Goal: Information Seeking & Learning: Learn about a topic

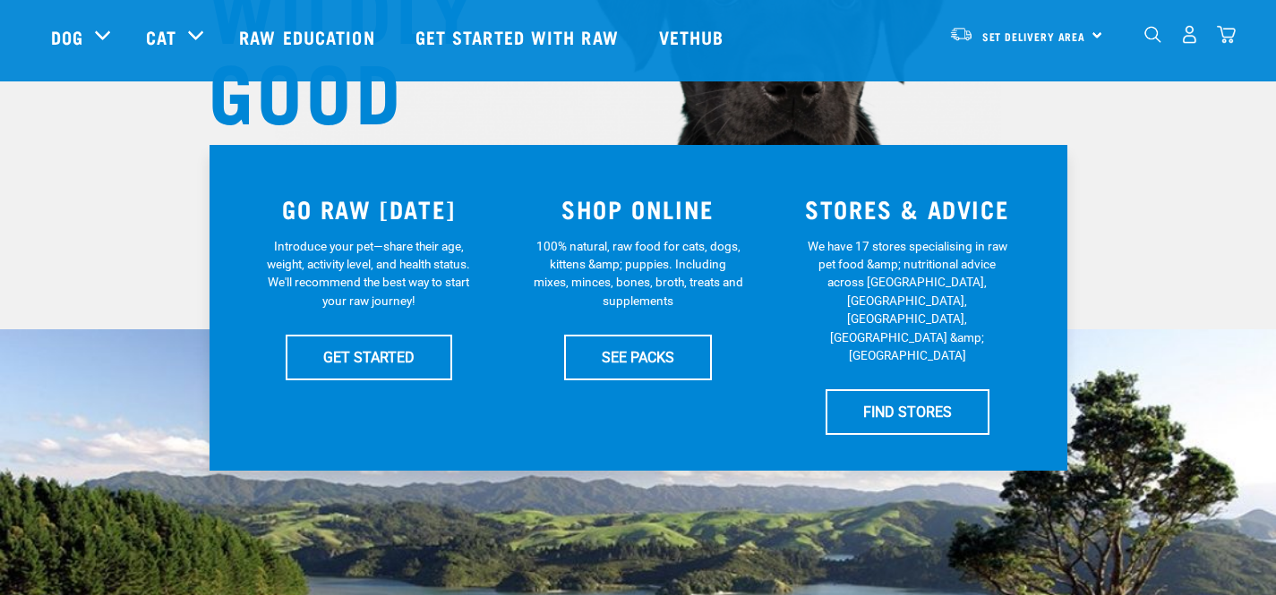
scroll to position [286, 0]
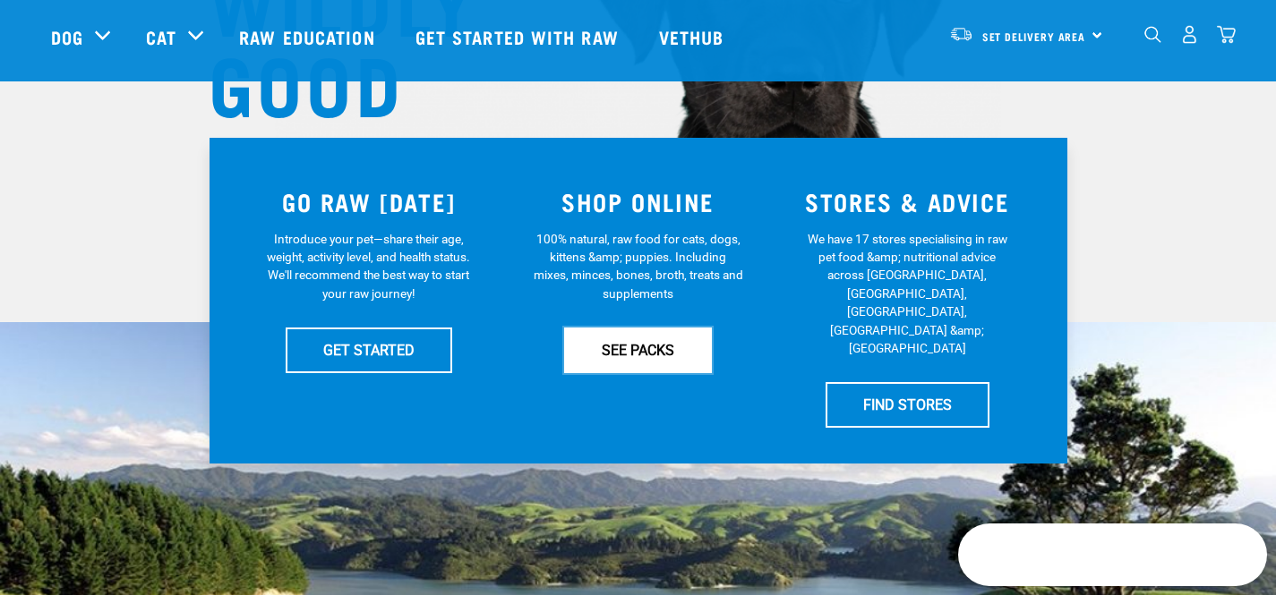
click at [655, 350] on link "SEE PACKS" at bounding box center [638, 350] width 148 height 45
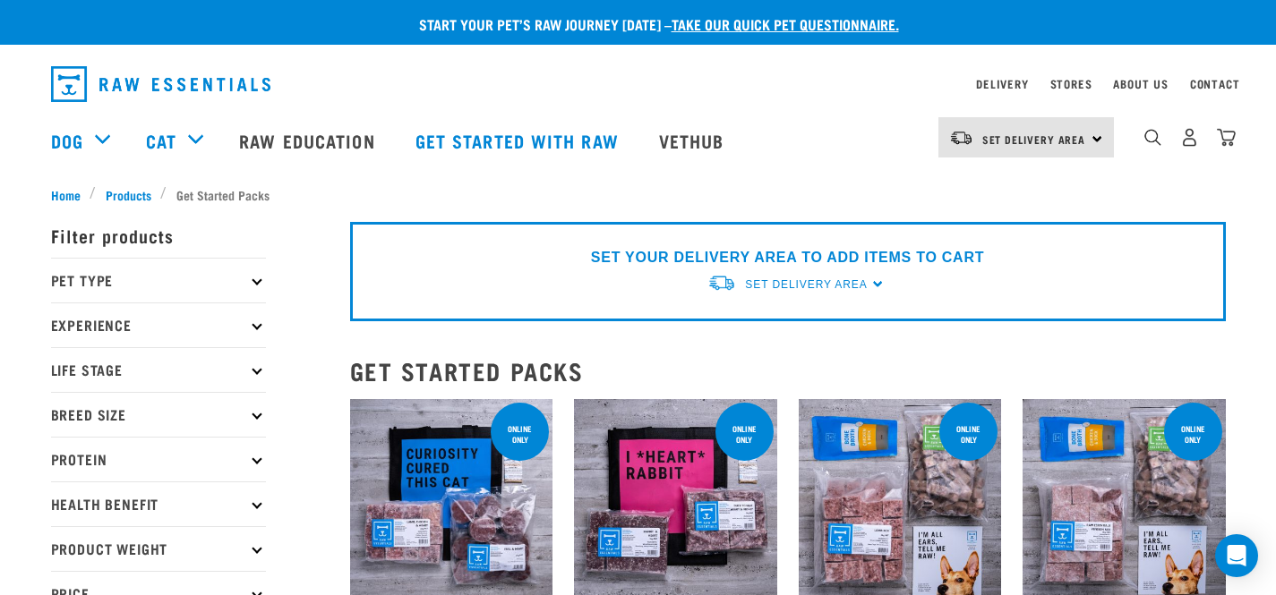
click at [257, 281] on icon at bounding box center [257, 281] width 10 height 10
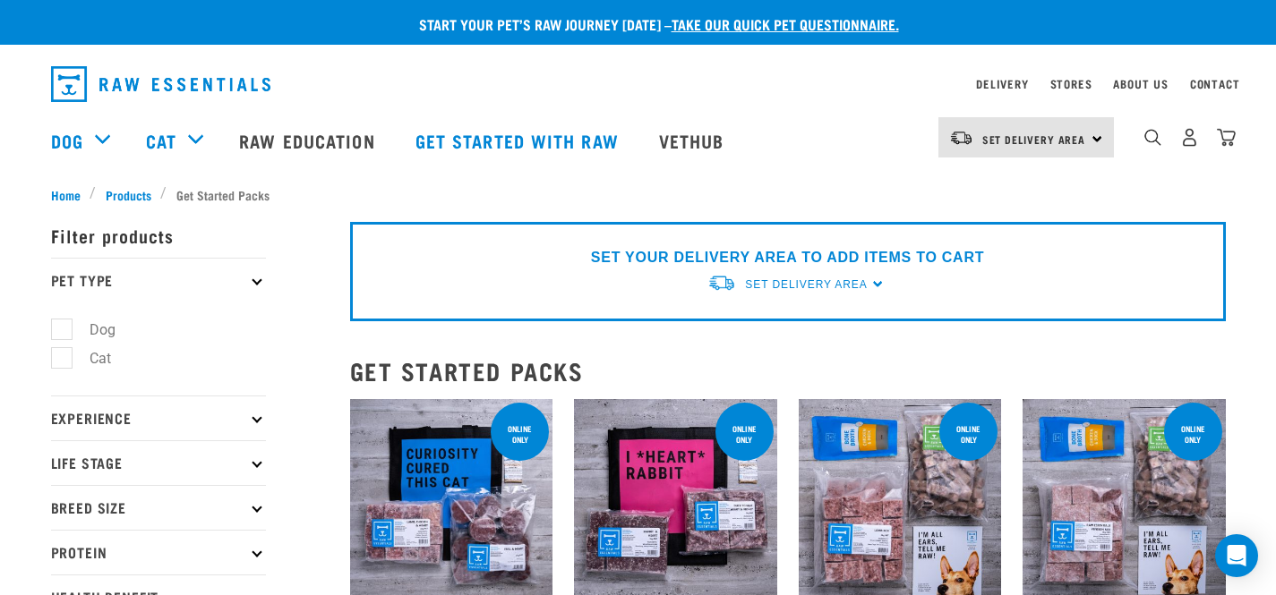
click at [64, 329] on label "Dog" at bounding box center [92, 330] width 62 height 22
click at [63, 329] on input "Dog" at bounding box center [57, 327] width 12 height 12
checkbox input "true"
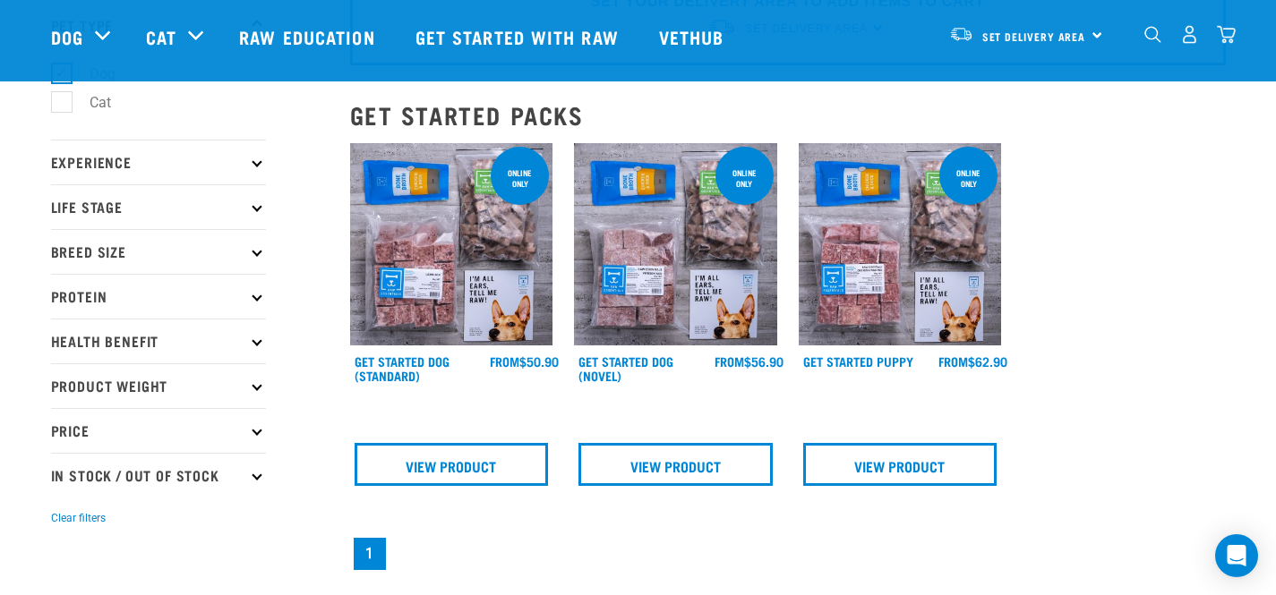
scroll to position [128, 0]
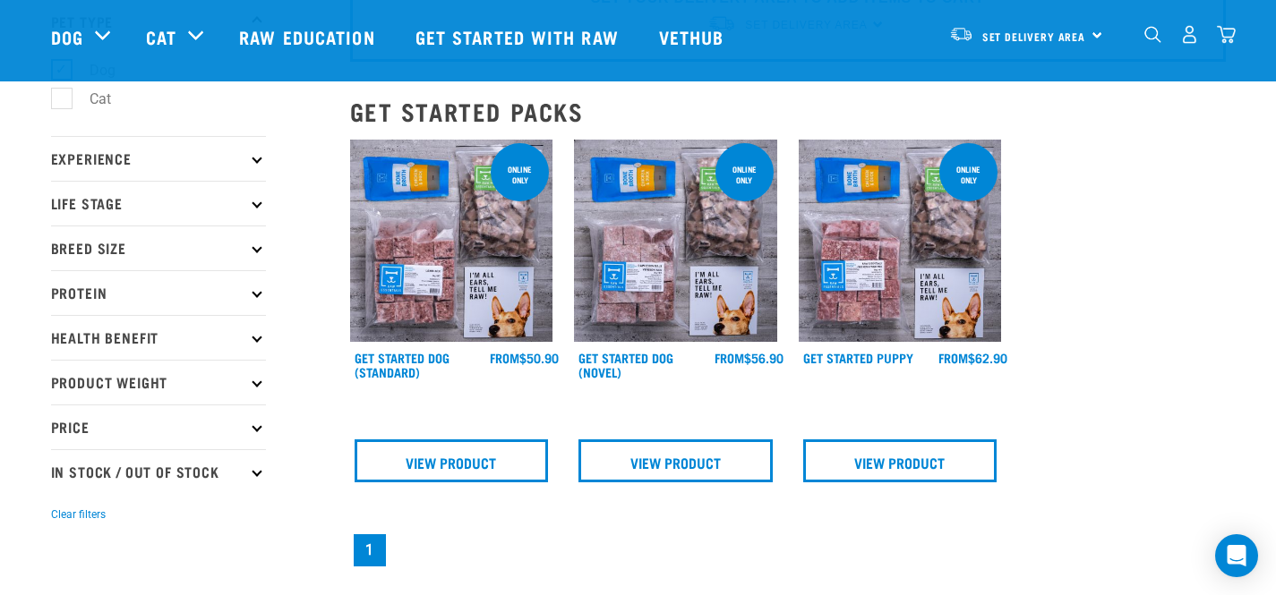
click at [257, 252] on icon at bounding box center [257, 248] width 10 height 10
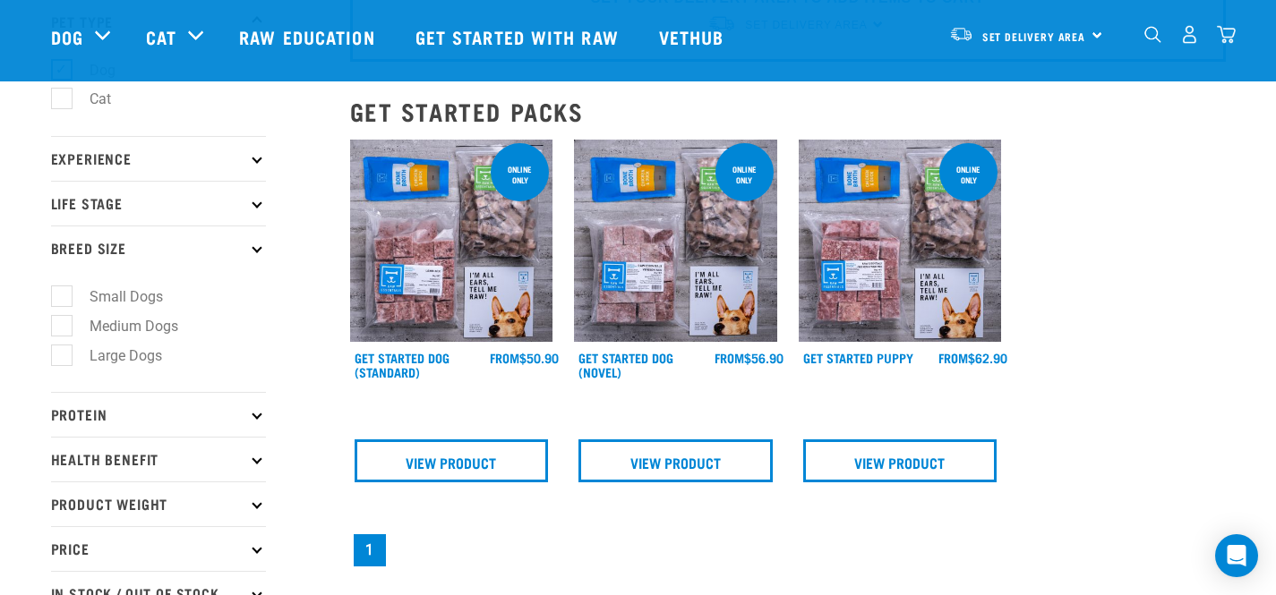
click at [65, 331] on label "Medium Dogs" at bounding box center [123, 326] width 124 height 22
click at [63, 329] on input "Medium Dogs" at bounding box center [57, 323] width 12 height 12
checkbox input "true"
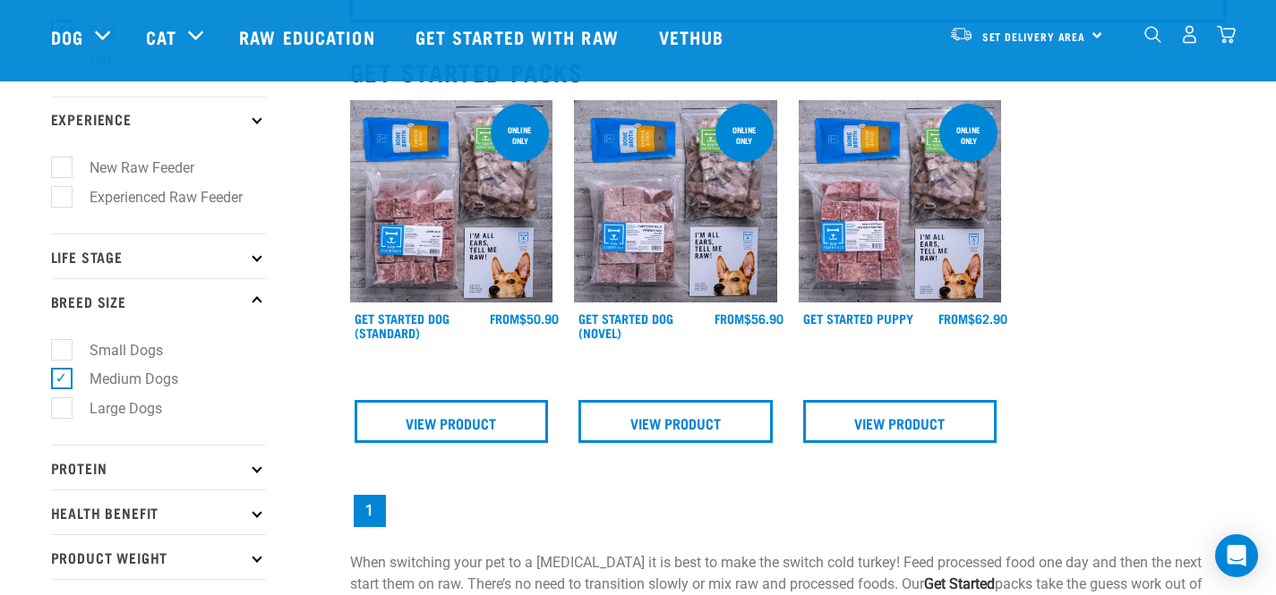
scroll to position [169, 0]
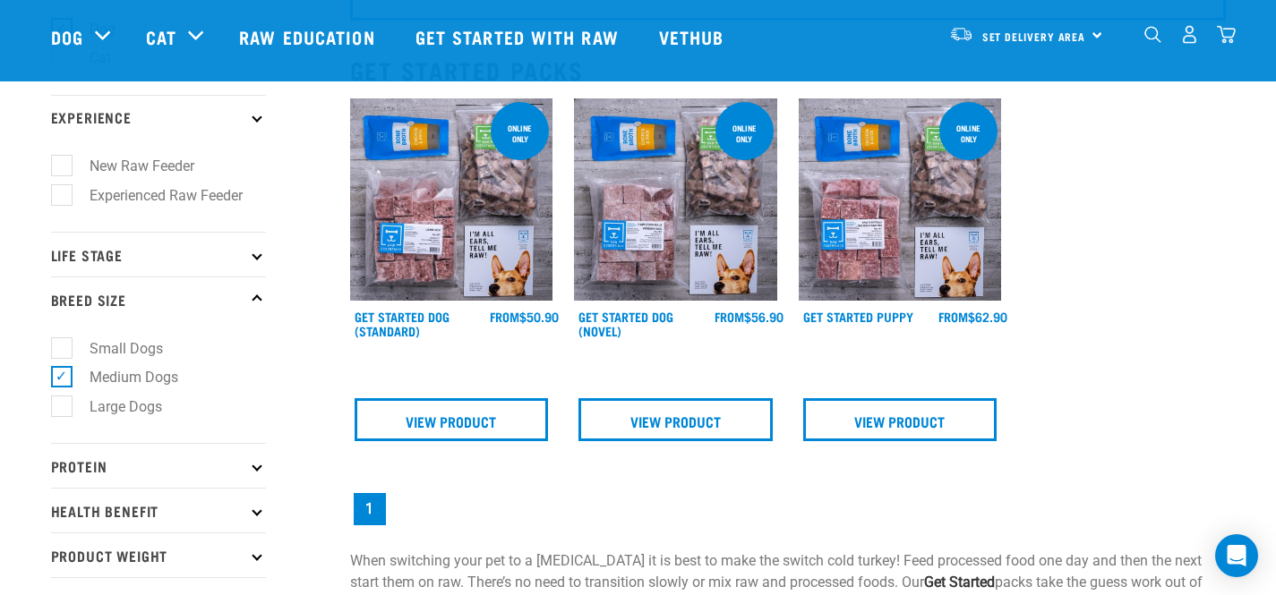
click at [61, 166] on label "New Raw Feeder" at bounding box center [131, 166] width 141 height 22
click at [59, 166] on input "New Raw Feeder" at bounding box center [57, 164] width 12 height 12
checkbox input "true"
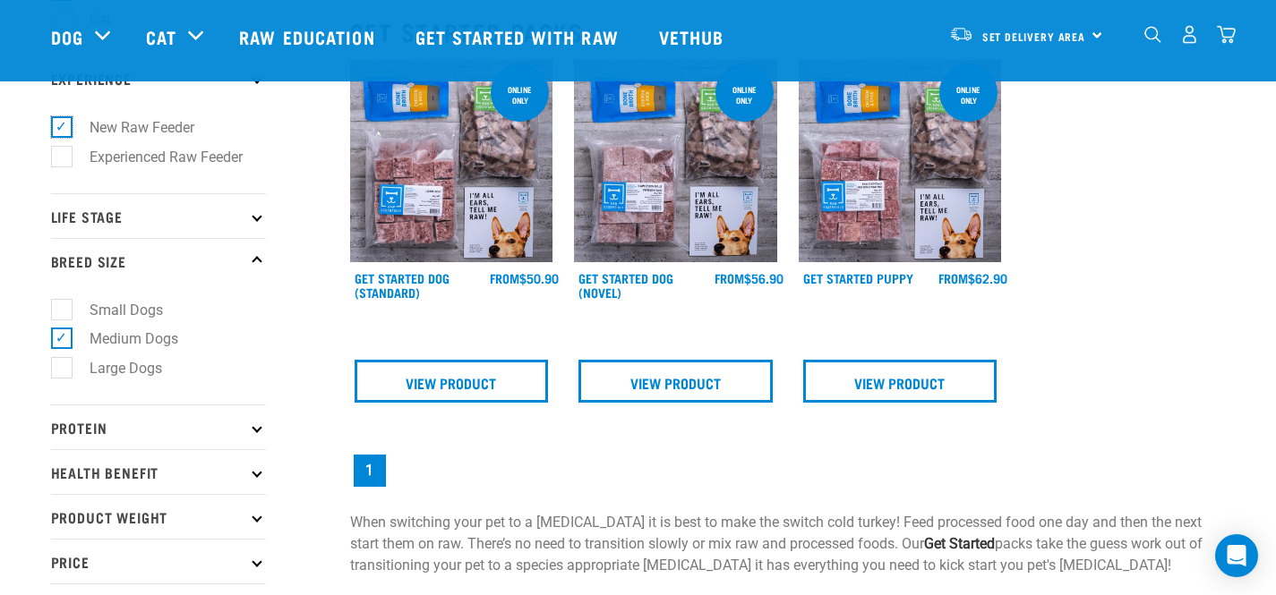
scroll to position [254, 0]
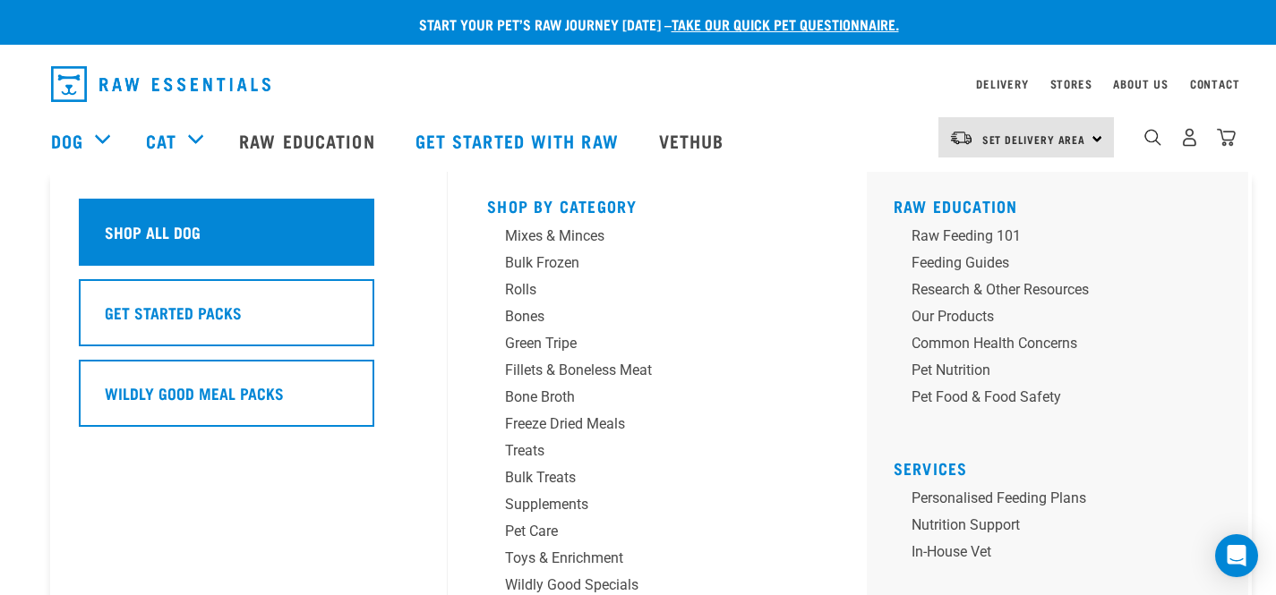
click at [150, 227] on h5 "Shop All Dog" at bounding box center [153, 231] width 96 height 23
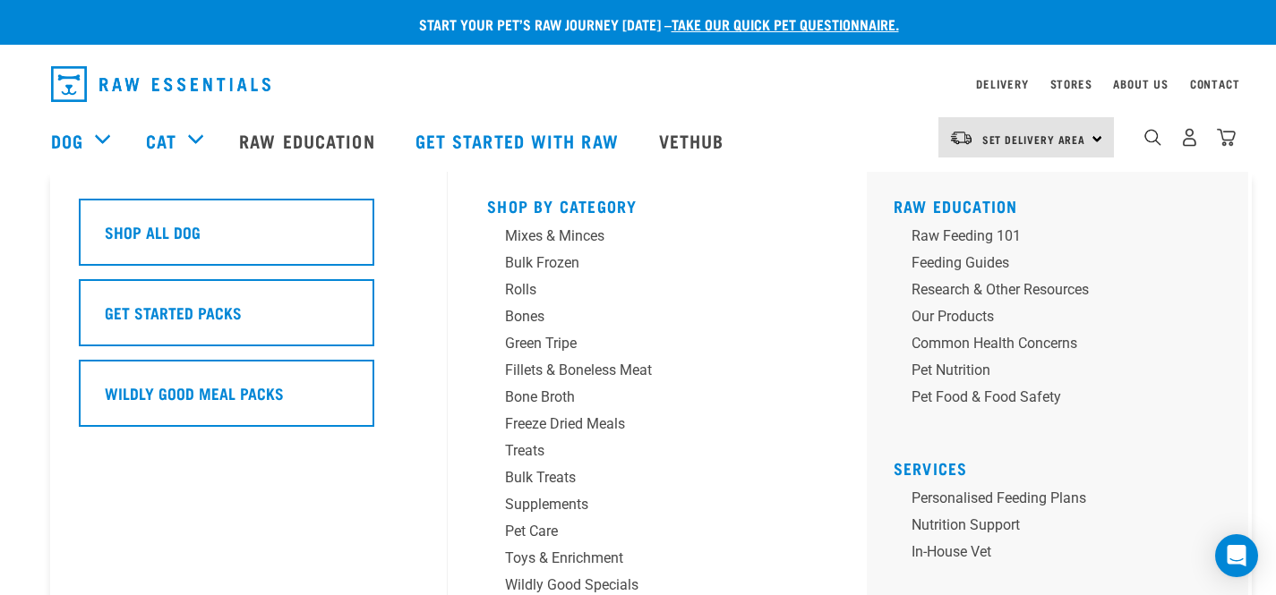
click at [98, 139] on div "Dog" at bounding box center [89, 141] width 77 height 72
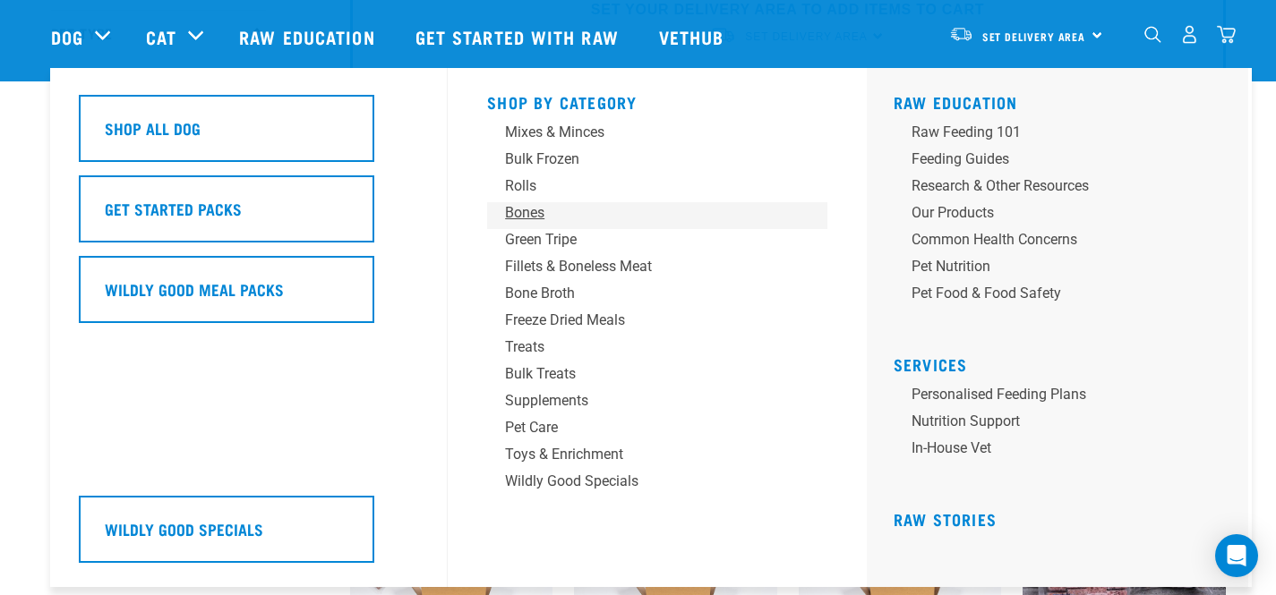
scroll to position [120, 0]
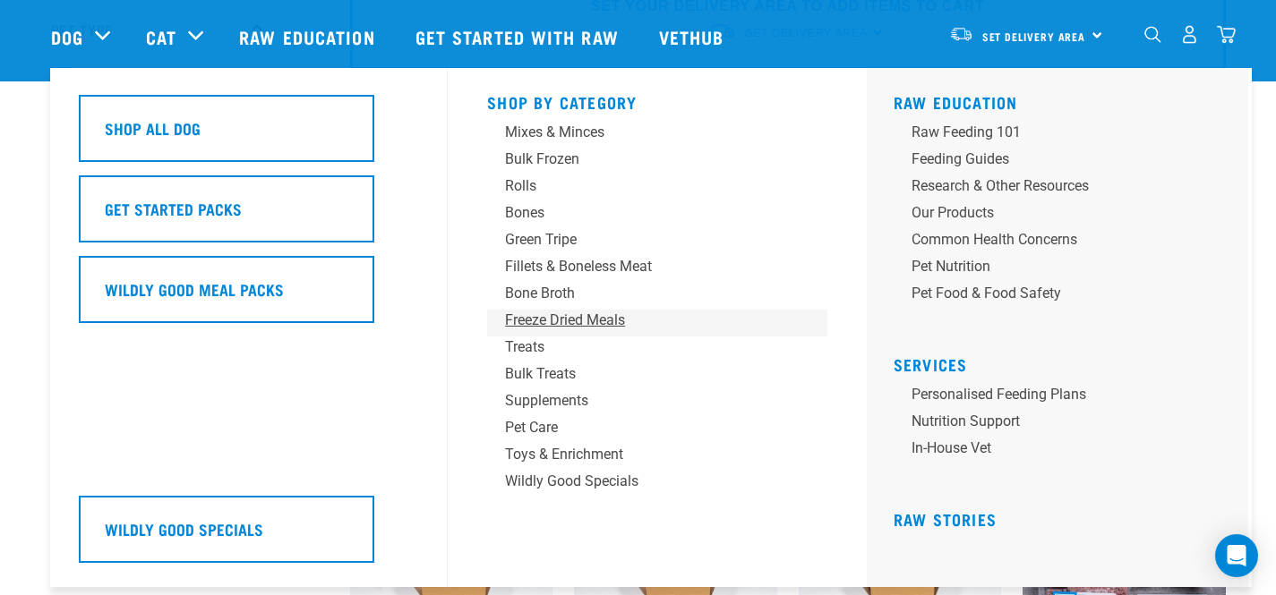
click at [600, 318] on div "Freeze Dried Meals" at bounding box center [644, 320] width 279 height 21
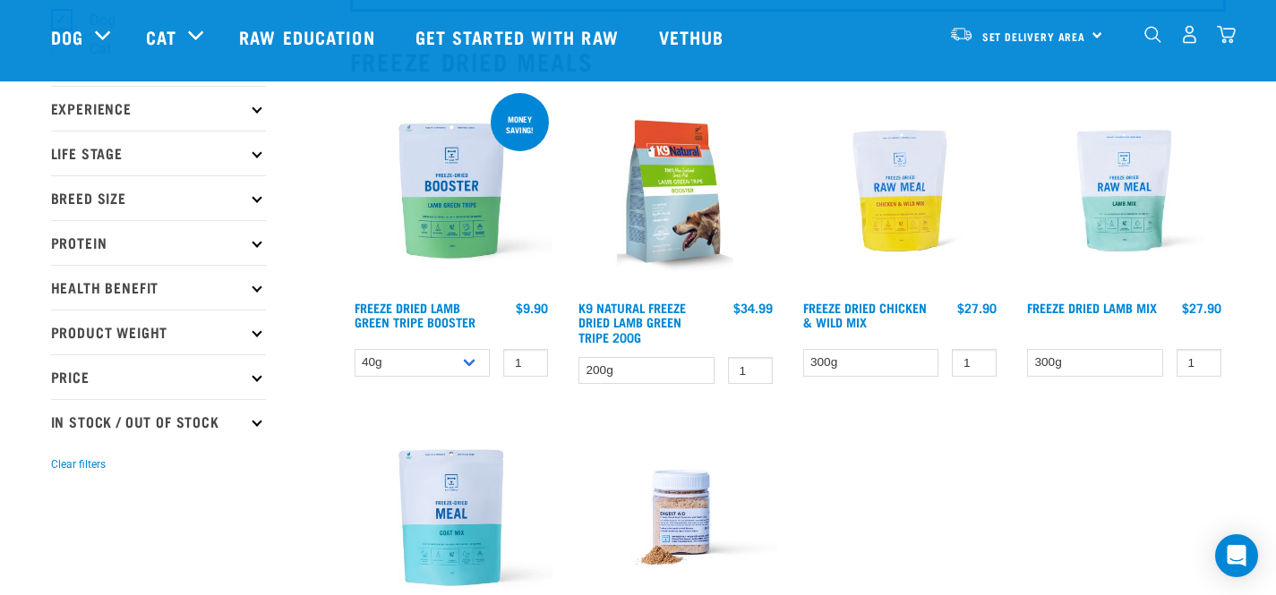
scroll to position [181, 0]
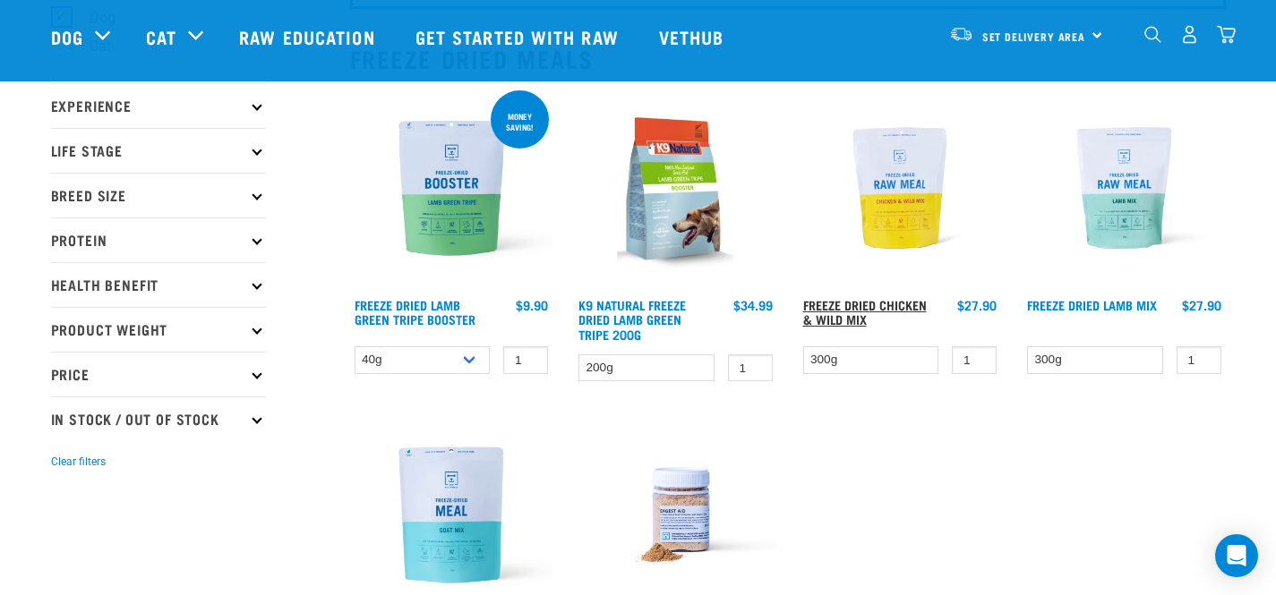
click at [912, 303] on link "Freeze Dried Chicken & Wild Mix" at bounding box center [865, 312] width 124 height 21
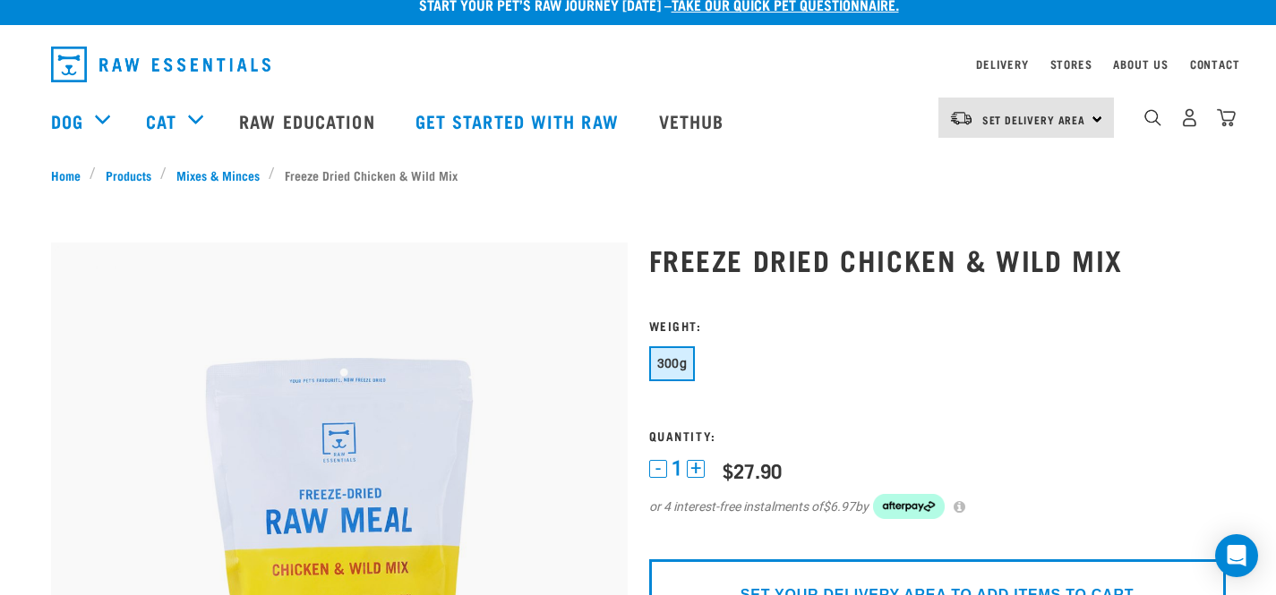
scroll to position [19, 0]
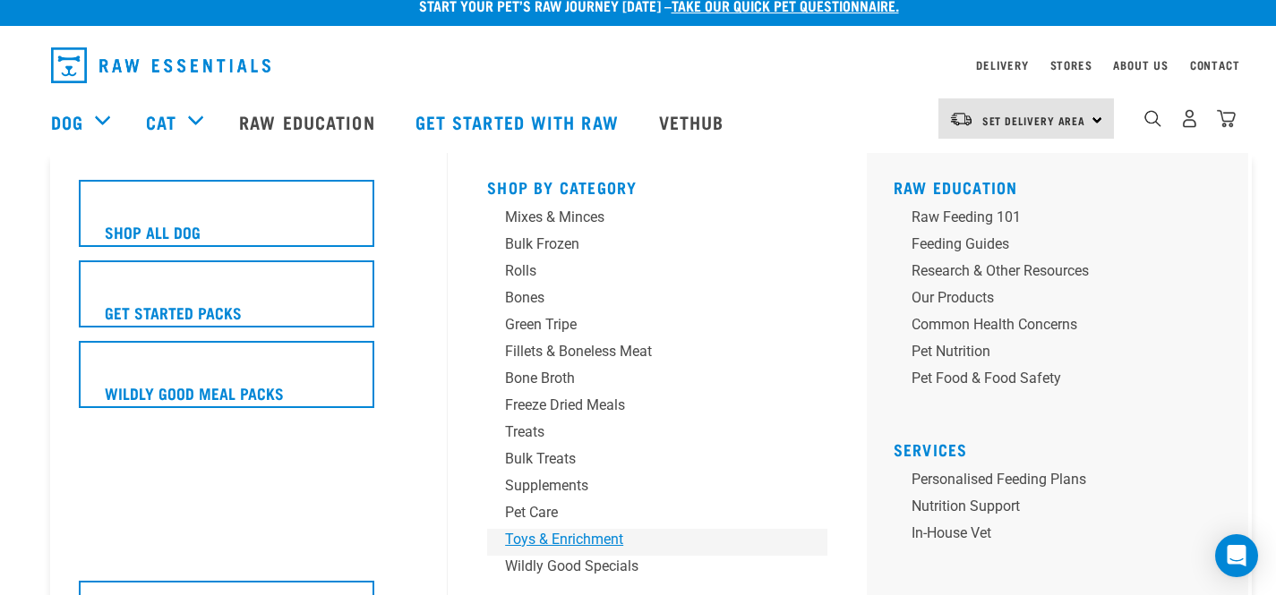
click at [611, 542] on div "Toys & Enrichment" at bounding box center [644, 539] width 279 height 21
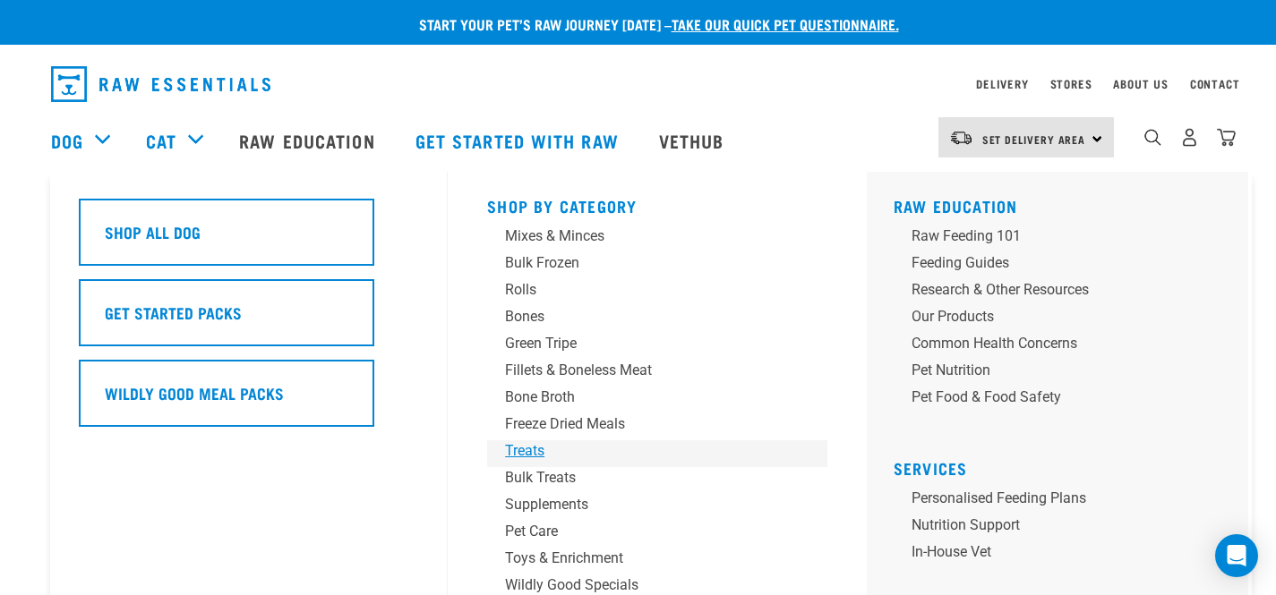
click at [551, 449] on div "Treats" at bounding box center [644, 450] width 279 height 21
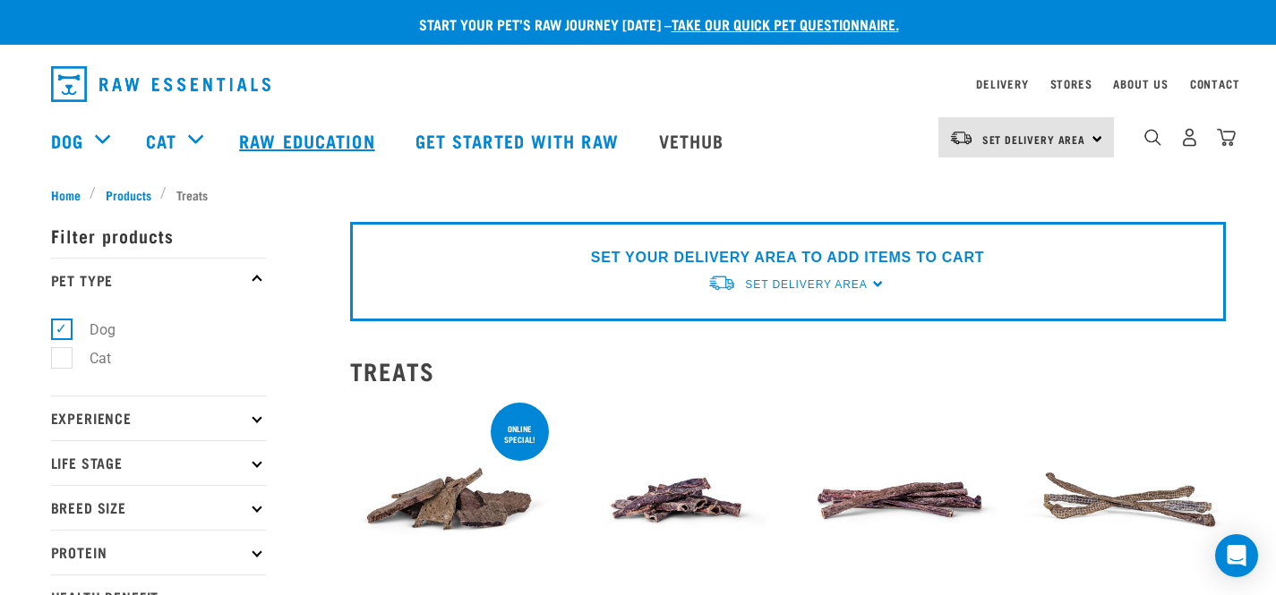
click at [295, 136] on link "Raw Education" at bounding box center [308, 141] width 175 height 72
